Goal: Information Seeking & Learning: Learn about a topic

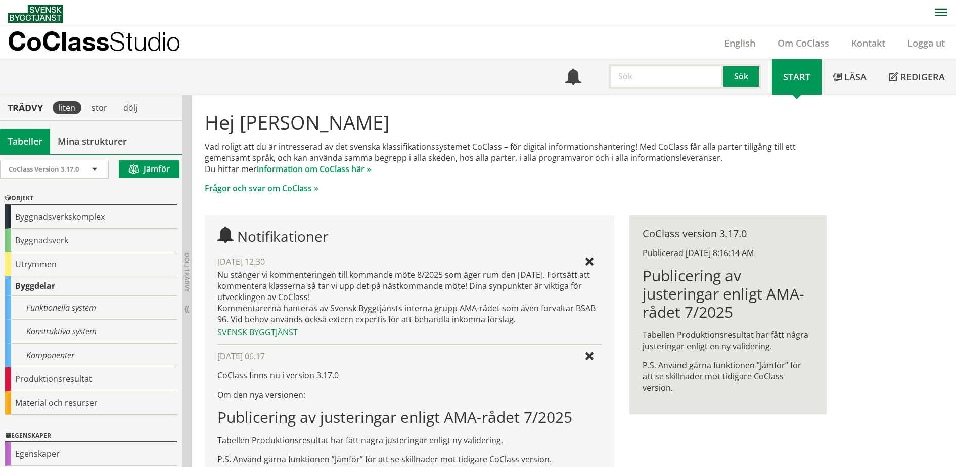
click at [111, 44] on p "CoClass Studio" at bounding box center [94, 41] width 173 height 12
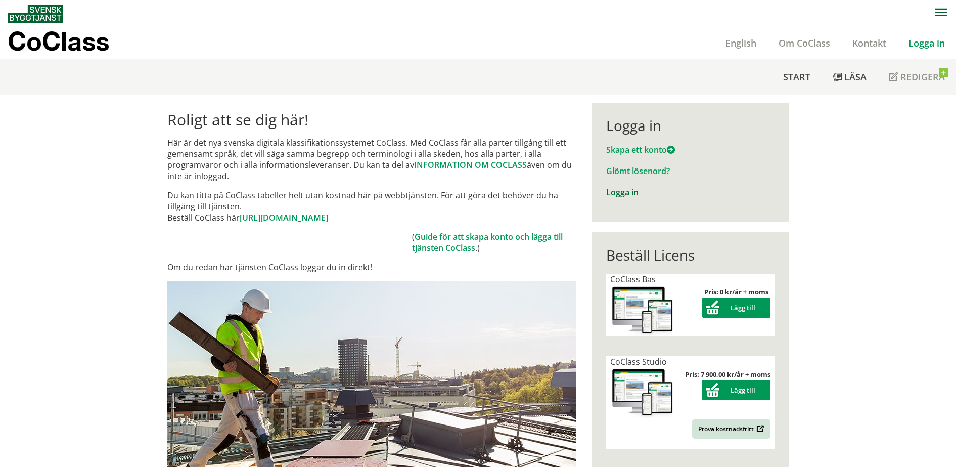
click at [606, 193] on link "Logga in" at bounding box center [622, 192] width 32 height 11
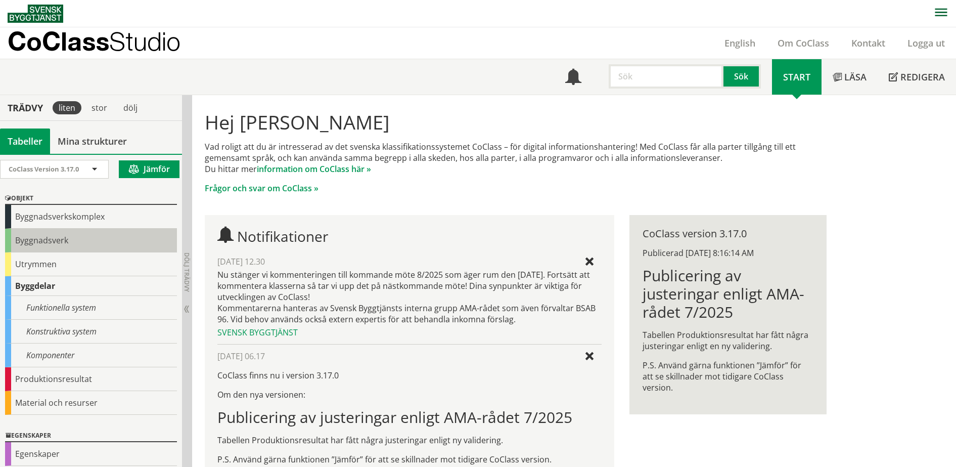
click at [86, 236] on div "Byggnadsverk" at bounding box center [91, 240] width 172 height 24
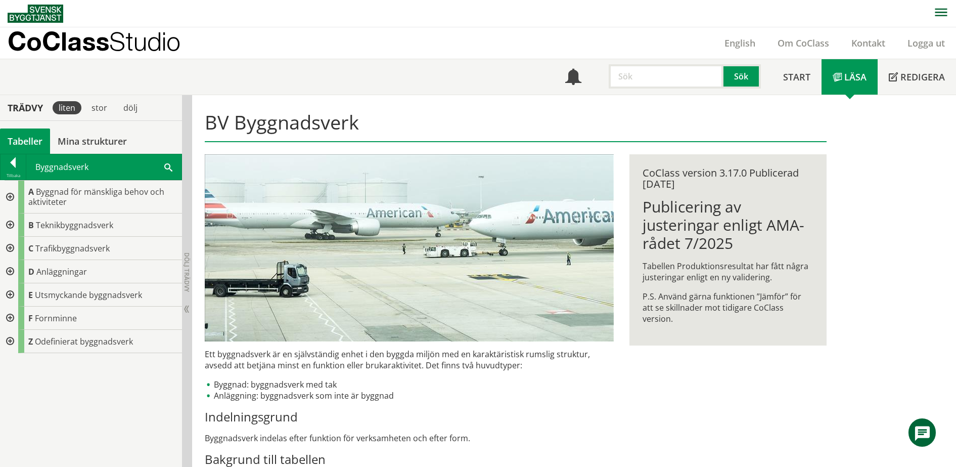
click at [114, 41] on p "CoClass Studio" at bounding box center [94, 41] width 173 height 12
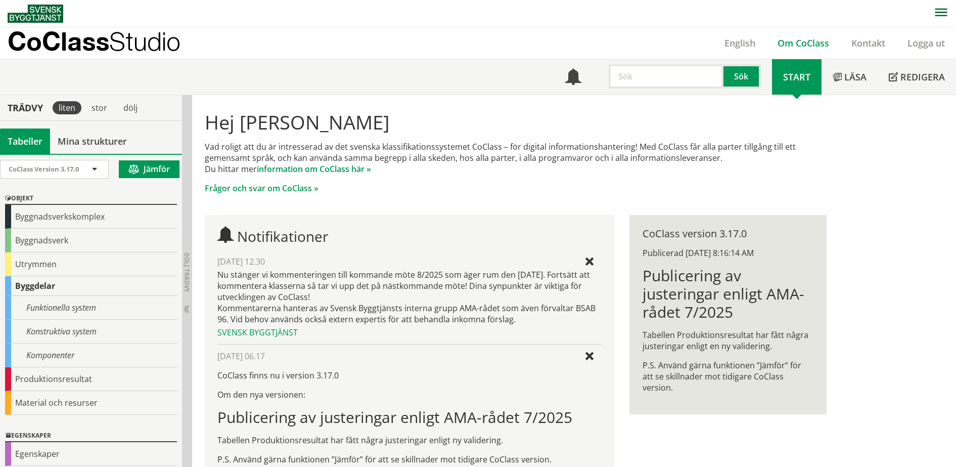
click at [797, 48] on link "Om CoClass" at bounding box center [803, 43] width 74 height 12
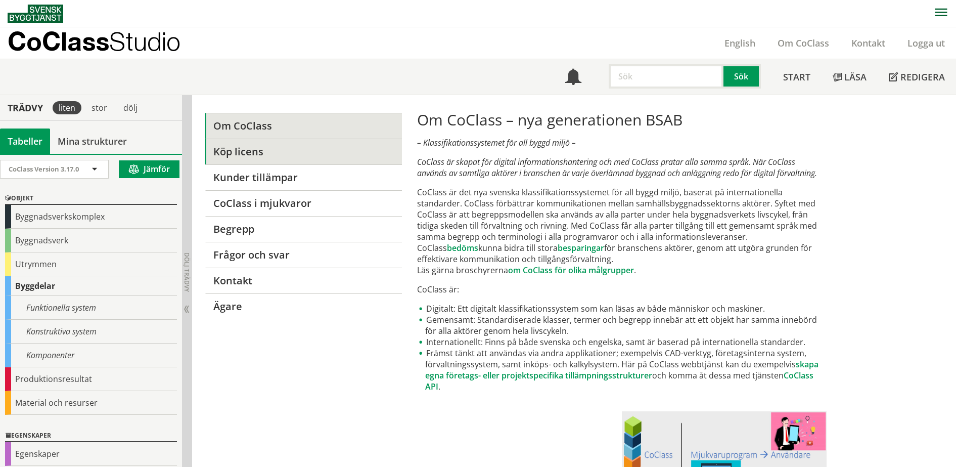
click at [254, 149] on link "Köp licens" at bounding box center [303, 152] width 197 height 26
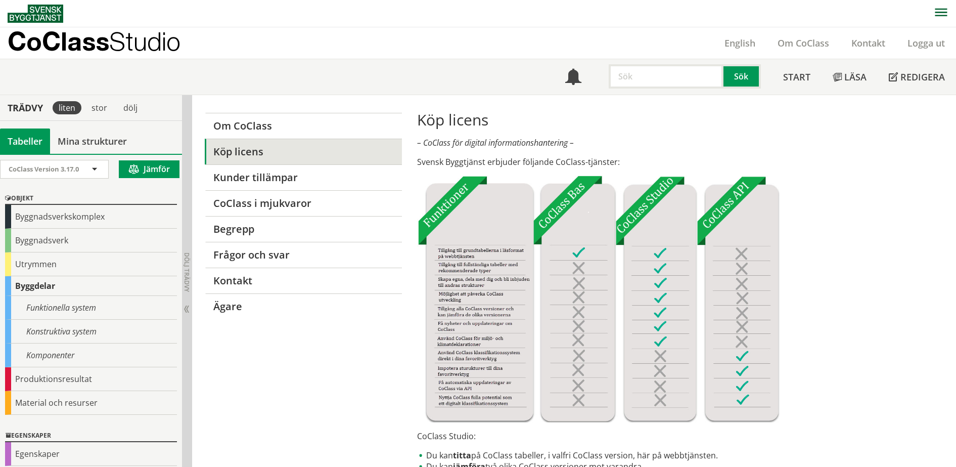
click at [81, 43] on p "CoClass Studio" at bounding box center [94, 41] width 173 height 12
